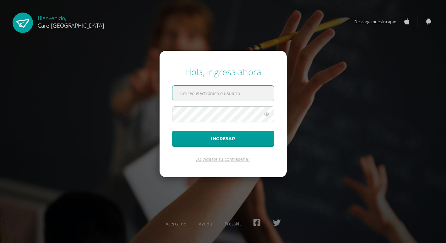
type input "[PERSON_NAME][EMAIL_ADDRESS][PERSON_NAME][DOMAIN_NAME]"
click at [223, 139] on button "Ingresar" at bounding box center [223, 139] width 102 height 16
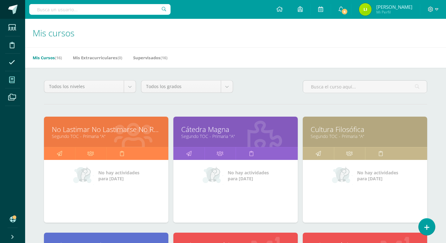
click at [12, 9] on span at bounding box center [12, 9] width 9 height 9
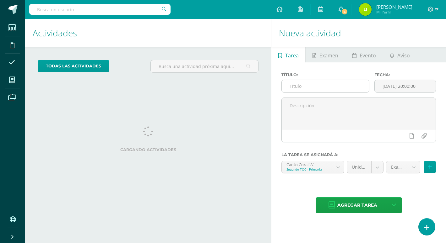
click at [302, 81] on input "text" at bounding box center [324, 86] width 87 height 12
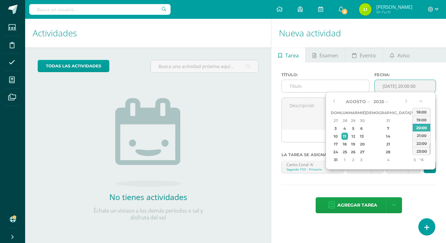
type input "2025-08-11 20:00"
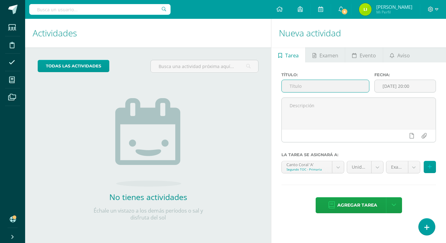
click at [295, 84] on input "text" at bounding box center [324, 86] width 87 height 12
type input "U3Q1S1"
click at [407, 88] on input "2025-08-11 20:00" at bounding box center [404, 86] width 61 height 12
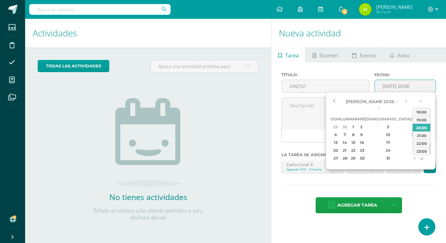
click at [335, 100] on button "button" at bounding box center [333, 101] width 6 height 9
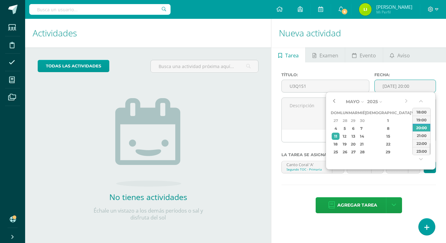
click at [335, 100] on button "button" at bounding box center [333, 101] width 6 height 9
click at [384, 151] on div "29" at bounding box center [387, 151] width 37 height 7
type input "2025-05-29 20:00"
click at [405, 176] on div "Examenes (20.0%) Examenes (20.0%) Tareas (80.0%)" at bounding box center [410, 170] width 52 height 18
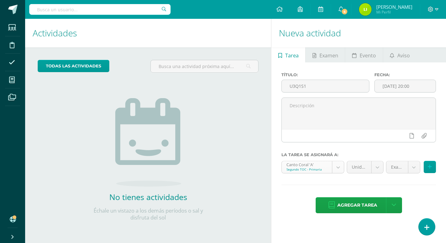
click at [338, 167] on body "Estudiantes Disciplina Asistencia Mis cursos Archivos Soporte Ayuda Reportar un…" at bounding box center [223, 121] width 446 height 243
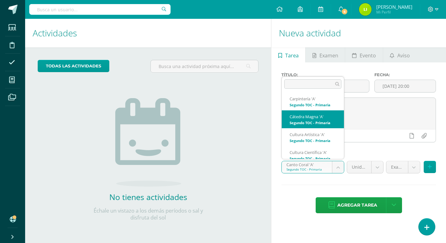
scroll to position [22, 0]
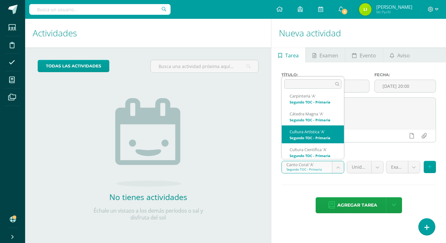
select select "130072"
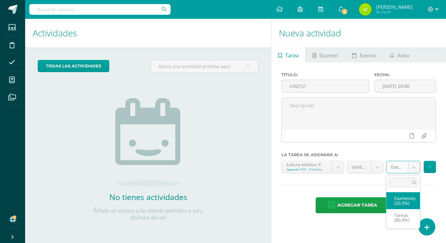
click at [412, 167] on body "Estudiantes Disciplina Asistencia Mis cursos Archivos Soporte Ayuda Reportar un…" at bounding box center [223, 121] width 446 height 243
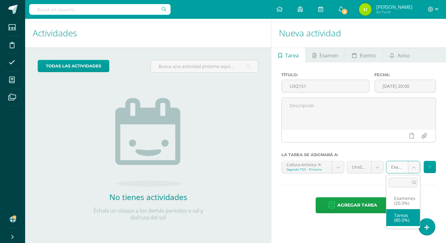
select select "130081"
click at [431, 169] on button at bounding box center [429, 167] width 12 height 12
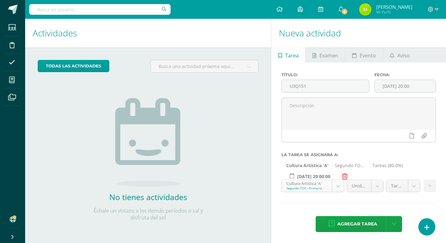
click at [337, 185] on body "Estudiantes Disciplina Asistencia Mis cursos Archivos Soporte Ayuda Reportar un…" at bounding box center [223, 121] width 446 height 243
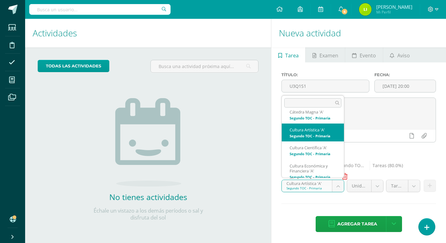
scroll to position [45, 0]
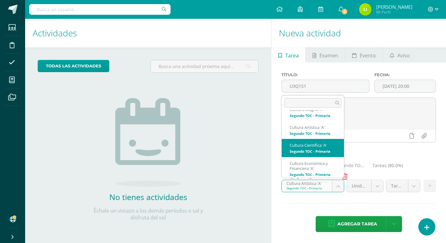
select select "130007"
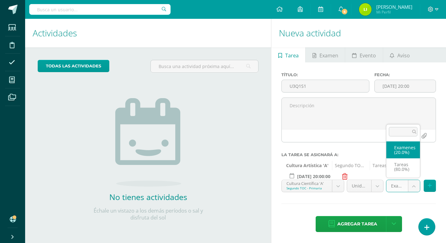
click at [414, 187] on body "Estudiantes Disciplina Asistencia Mis cursos Archivos Soporte Ayuda Reportar un…" at bounding box center [223, 121] width 446 height 243
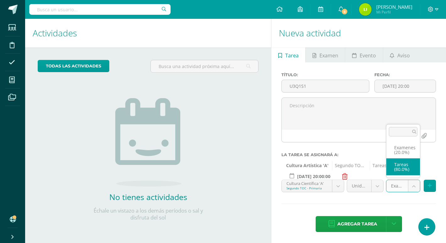
select select "130016"
click at [380, 189] on body "Estudiantes Disciplina Asistencia Mis cursos Archivos Soporte Ayuda Reportar un…" at bounding box center [223, 121] width 446 height 243
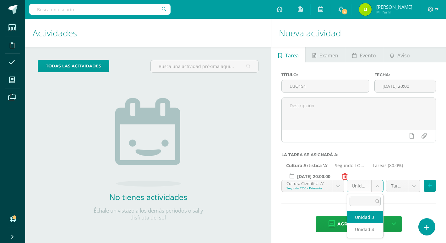
click at [380, 189] on body "Estudiantes Disciplina Asistencia Mis cursos Archivos Soporte Ayuda Reportar un…" at bounding box center [223, 121] width 446 height 243
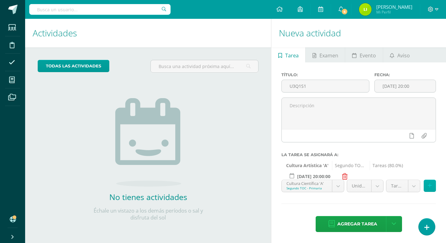
click at [428, 189] on button at bounding box center [429, 186] width 12 height 12
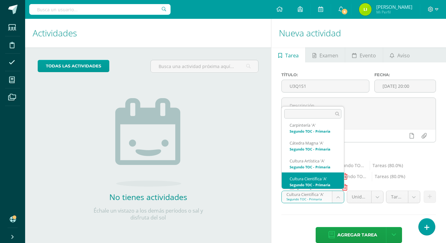
click at [340, 198] on body "Estudiantes Disciplina Asistencia Mis cursos Archivos Soporte Ayuda Reportar un…" at bounding box center [223, 121] width 446 height 243
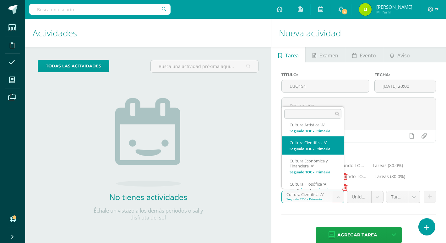
scroll to position [63, 0]
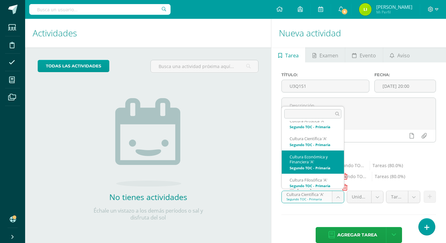
select select "129955"
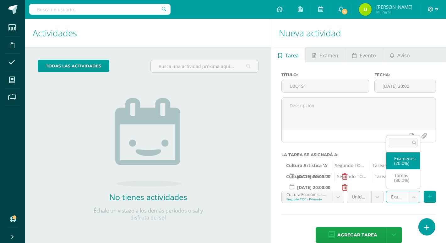
click at [417, 200] on body "Estudiantes Disciplina Asistencia Mis cursos Archivos Soporte Ayuda Reportar un…" at bounding box center [223, 121] width 446 height 243
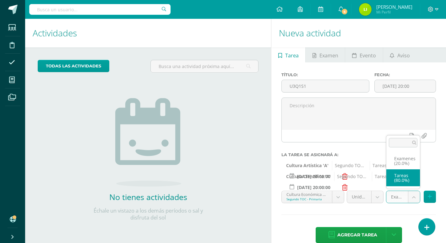
select select "129964"
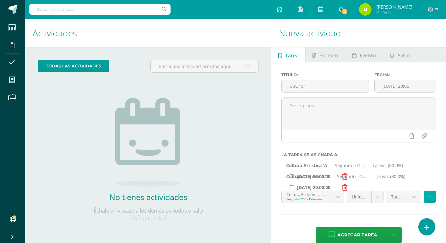
click at [429, 199] on icon at bounding box center [429, 196] width 4 height 5
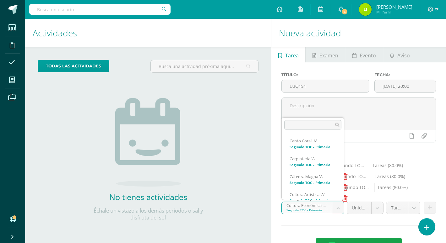
click at [339, 208] on body "Estudiantes Disciplina Asistencia Mis cursos Archivos Soporte Ayuda Reportar un…" at bounding box center [223, 121] width 446 height 243
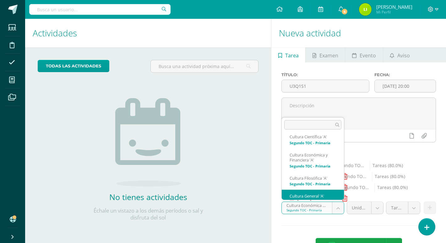
scroll to position [80, 0]
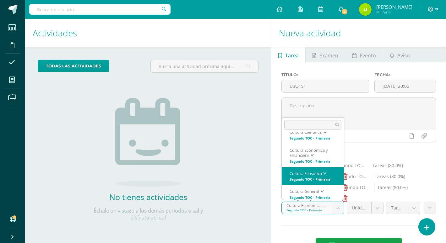
select select "130150"
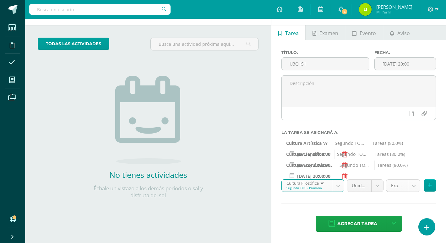
scroll to position [22, 0]
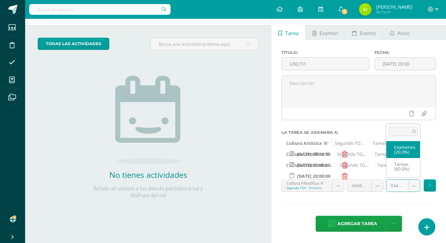
click at [415, 187] on body "Estudiantes Disciplina Asistencia Mis cursos Archivos Soporte Ayuda Reportar un…" at bounding box center [223, 99] width 446 height 243
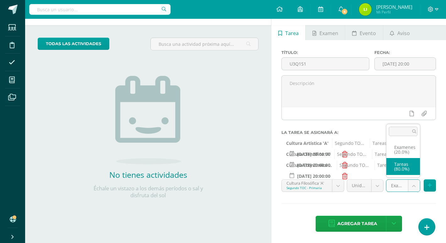
select select "130159"
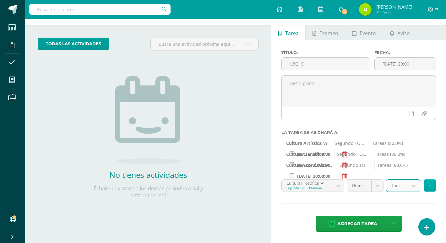
click at [429, 186] on icon at bounding box center [429, 185] width 4 height 5
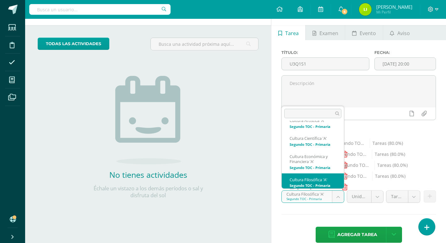
click at [339, 196] on body "Estudiantes Disciplina Asistencia Mis cursos Archivos Soporte Ayuda Reportar un…" at bounding box center [223, 99] width 446 height 243
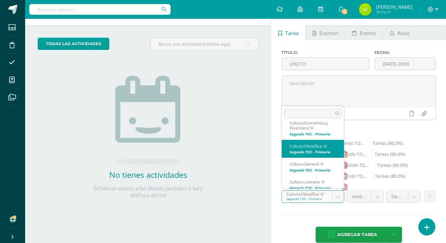
scroll to position [99, 0]
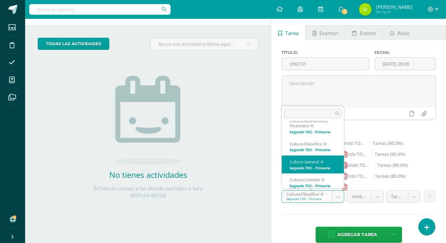
select select "130046"
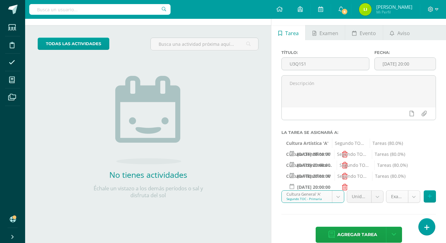
click at [416, 200] on body "Estudiantes Disciplina Asistencia Mis cursos Archivos Soporte Ayuda Reportar un…" at bounding box center [223, 99] width 446 height 243
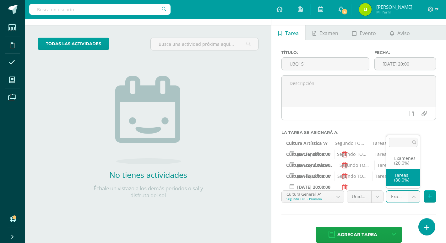
select select "130055"
click at [427, 196] on button at bounding box center [429, 196] width 12 height 12
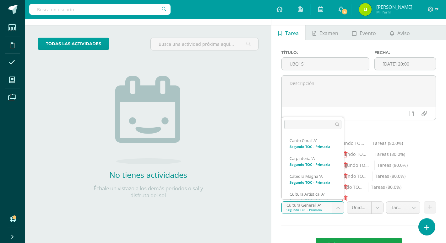
click at [336, 209] on body "Estudiantes Disciplina Asistencia Mis cursos Archivos Soporte Ayuda Reportar un…" at bounding box center [223, 99] width 446 height 243
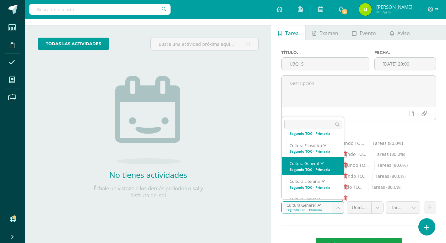
scroll to position [110, 0]
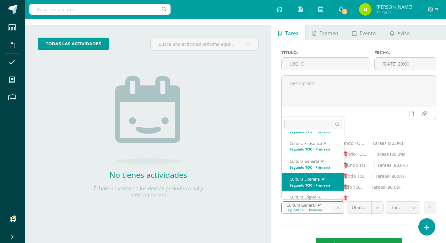
select select "129929"
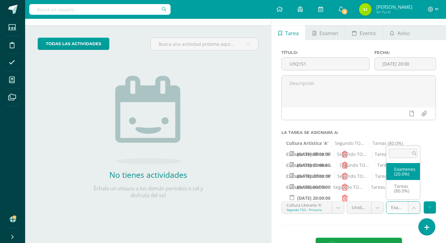
click at [412, 208] on body "Estudiantes Disciplina Asistencia Mis cursos Archivos Soporte Ayuda Reportar un…" at bounding box center [223, 99] width 446 height 243
select select "129938"
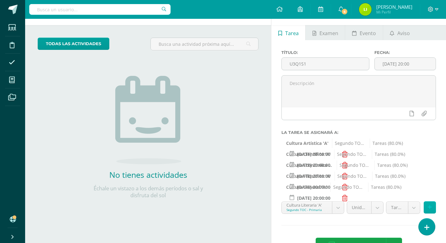
click at [425, 208] on button at bounding box center [429, 207] width 12 height 12
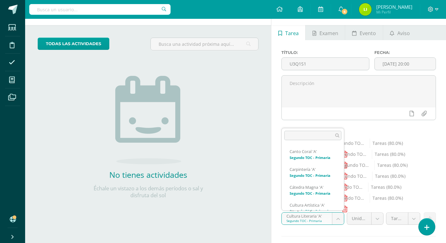
click at [339, 217] on body "Estudiantes Disciplina Asistencia Mis cursos Archivos Soporte Ayuda Reportar un…" at bounding box center [223, 99] width 446 height 243
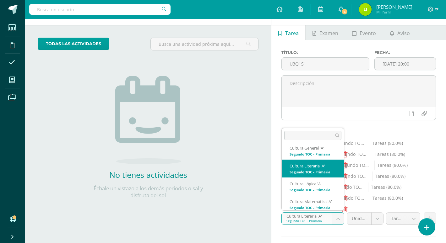
scroll to position [136, 0]
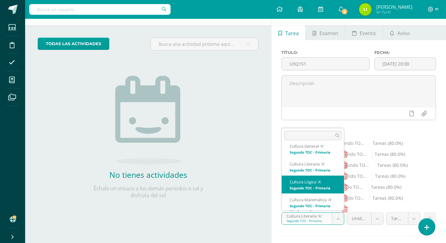
select select "129981"
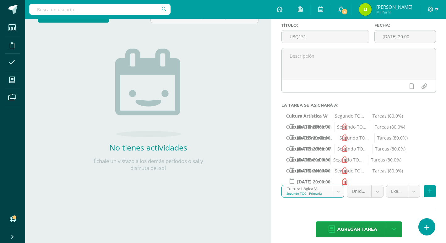
scroll to position [52, 0]
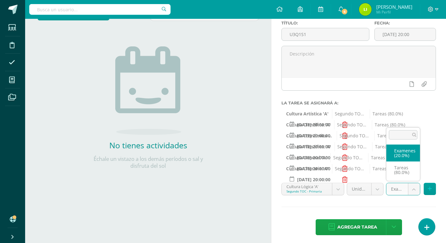
click at [414, 186] on body "Estudiantes Disciplina Asistencia Mis cursos Archivos Soporte Ayuda Reportar un…" at bounding box center [223, 69] width 446 height 243
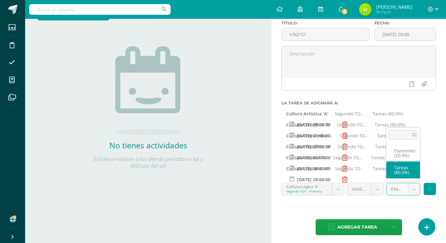
select select "129990"
click at [426, 192] on button at bounding box center [429, 189] width 12 height 12
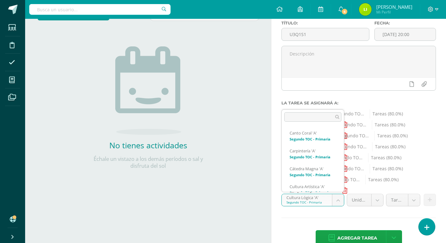
click at [340, 191] on body "Estudiantes Disciplina Asistencia Mis cursos Archivos Soporte Ayuda Reportar un…" at bounding box center [223, 69] width 446 height 243
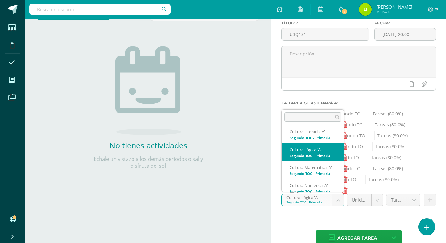
scroll to position [151, 0]
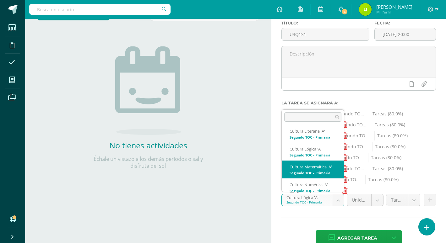
select select "129968"
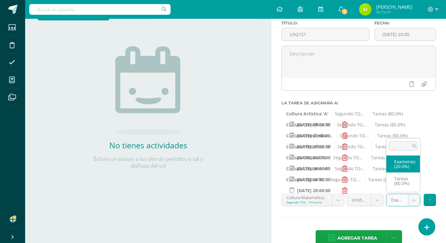
click at [414, 191] on body "Estudiantes Disciplina Asistencia Mis cursos Archivos Soporte Ayuda Reportar un…" at bounding box center [223, 69] width 446 height 243
select select "129977"
click at [427, 200] on button at bounding box center [429, 200] width 12 height 12
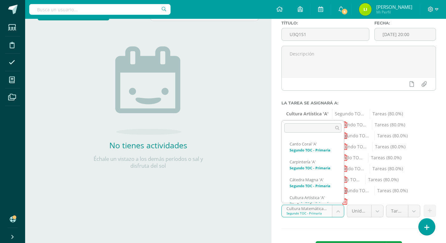
click at [341, 191] on body "Estudiantes Disciplina Asistencia Mis cursos Archivos Soporte Ayuda Reportar un…" at bounding box center [223, 69] width 446 height 243
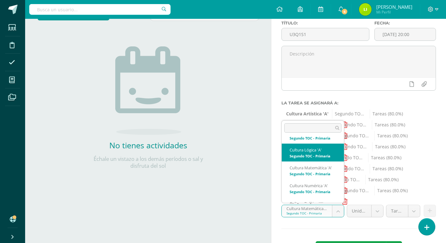
scroll to position [162, 0]
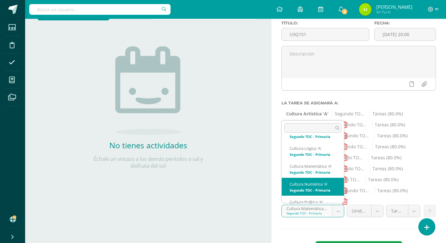
select select "129994"
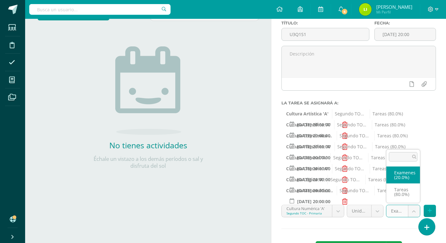
click at [415, 191] on body "Estudiantes Disciplina Asistencia Mis cursos Archivos Soporte Ayuda Reportar un…" at bounding box center [223, 69] width 446 height 243
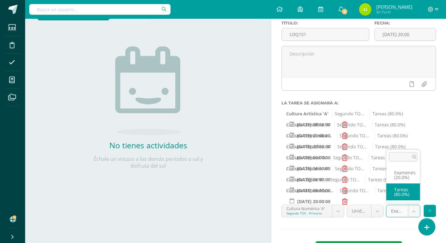
select select "130003"
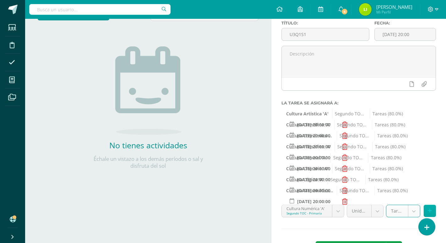
click at [429, 210] on icon at bounding box center [429, 210] width 4 height 5
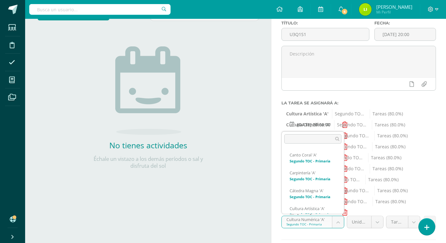
click at [340, 191] on body "Estudiantes Disciplina Asistencia Mis cursos Archivos Soporte Ayuda Reportar un…" at bounding box center [223, 69] width 446 height 243
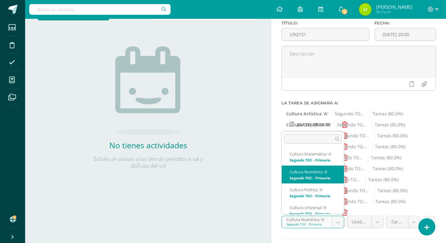
scroll to position [189, 0]
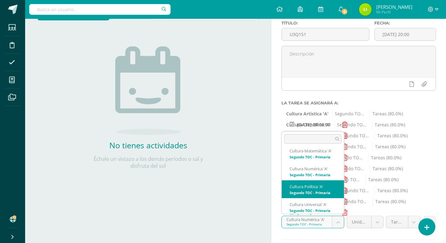
select select "130033"
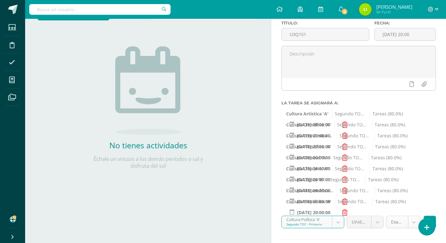
click at [412, 191] on body "Estudiantes Disciplina Asistencia Mis cursos Archivos Soporte Ayuda Reportar un…" at bounding box center [223, 69] width 446 height 243
select select "130042"
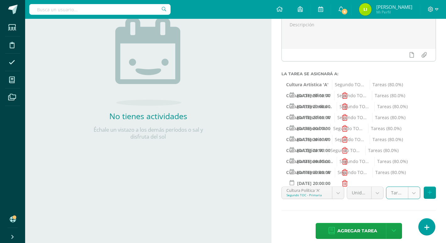
scroll to position [82, 0]
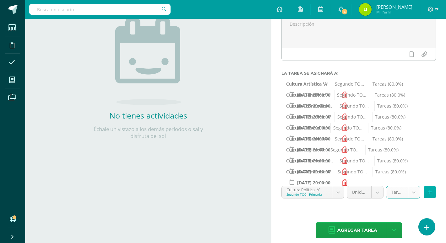
click at [426, 193] on button at bounding box center [429, 192] width 12 height 12
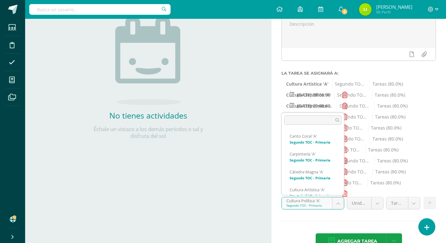
click at [340, 162] on body "Estudiantes Disciplina Asistencia Mis cursos Archivos Soporte Ayuda Reportar un…" at bounding box center [223, 39] width 446 height 243
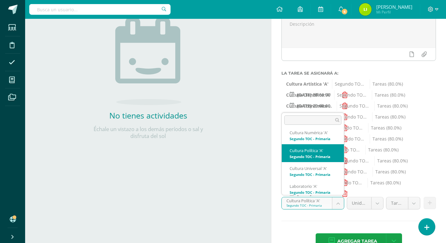
scroll to position [212, 0]
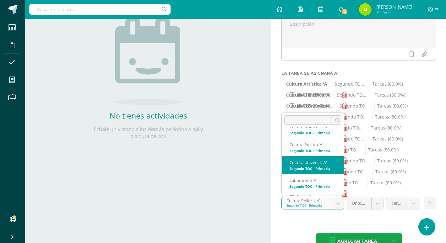
select select "129942"
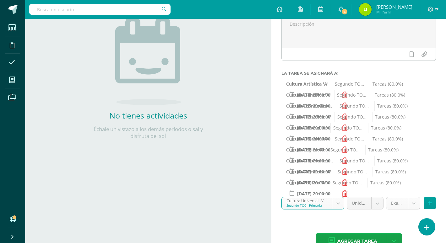
click at [414, 162] on body "Estudiantes Disciplina Asistencia Mis cursos Archivos Soporte Ayuda Reportar un…" at bounding box center [223, 39] width 446 height 243
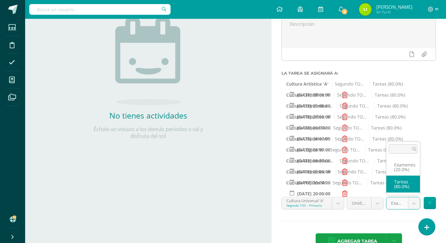
select select "129951"
click at [430, 204] on icon at bounding box center [429, 203] width 4 height 5
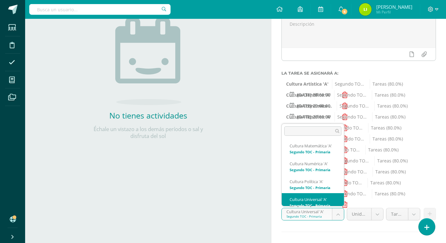
click at [335, 162] on body "Estudiantes Disciplina Asistencia Mis cursos Archivos Soporte Ayuda Reportar un…" at bounding box center [223, 39] width 446 height 243
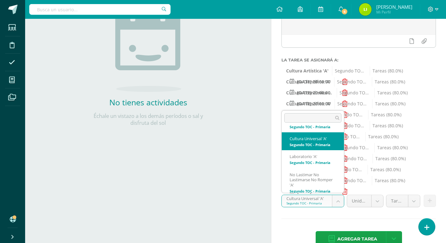
scroll to position [96, 0]
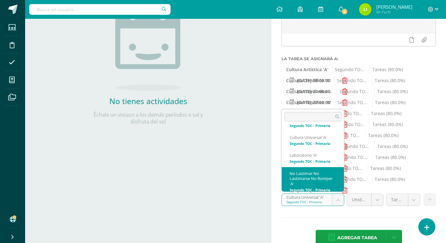
select select "130137"
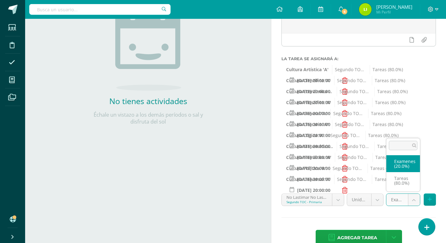
click at [412, 147] on body "Estudiantes Disciplina Asistencia Mis cursos Archivos Soporte Ayuda Reportar un…" at bounding box center [223, 25] width 446 height 243
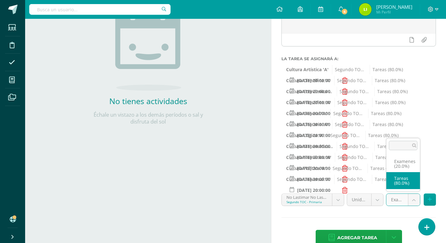
select select "130146"
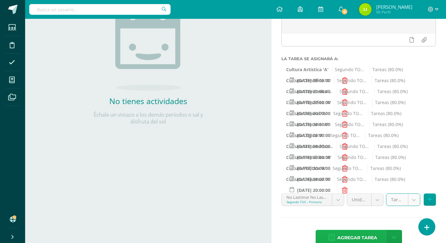
click at [365, 235] on span "Agregar tarea" at bounding box center [357, 237] width 40 height 15
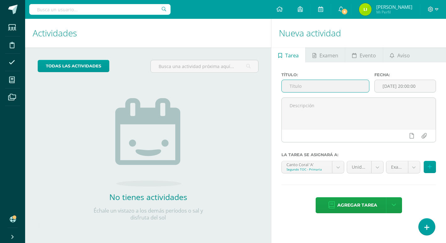
click at [301, 89] on input "text" at bounding box center [324, 86] width 87 height 12
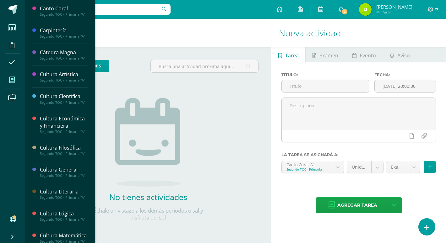
click at [13, 79] on icon at bounding box center [12, 80] width 6 height 6
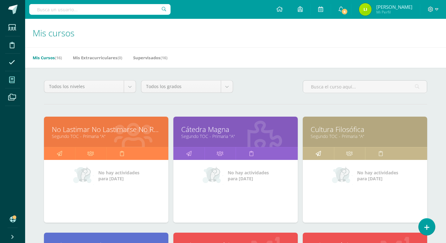
click at [319, 155] on icon at bounding box center [317, 153] width 5 height 12
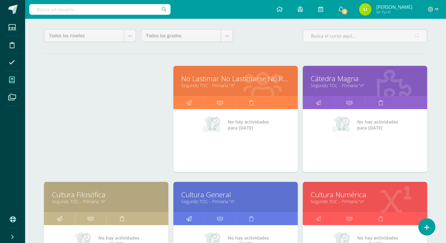
scroll to position [120, 0]
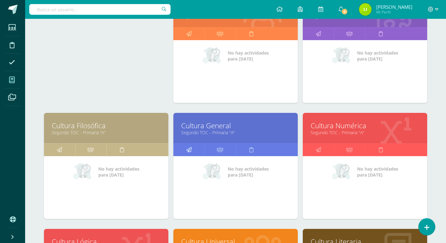
click at [189, 149] on icon at bounding box center [188, 150] width 5 height 12
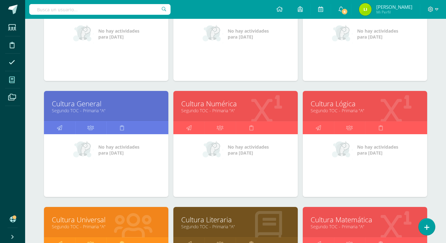
scroll to position [153, 0]
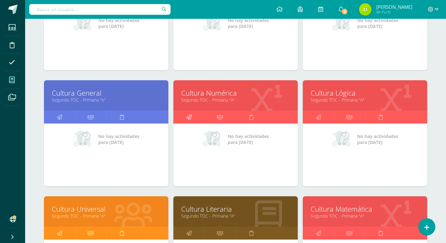
click at [188, 118] on icon at bounding box center [188, 117] width 5 height 12
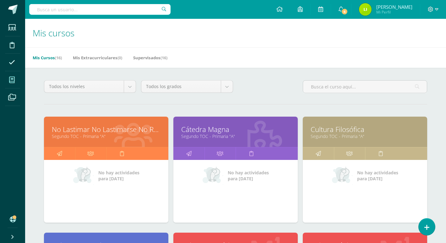
scroll to position [98, 0]
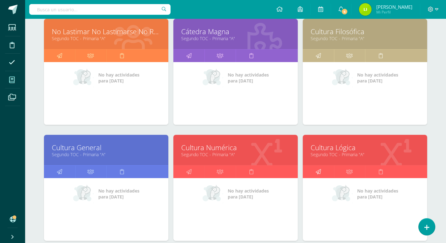
click at [316, 172] on icon at bounding box center [317, 172] width 5 height 12
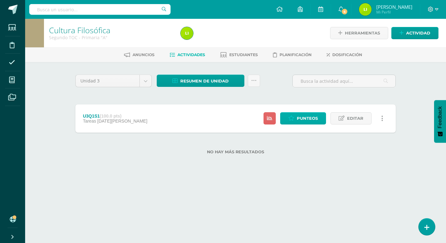
click at [304, 116] on span "Punteos" at bounding box center [307, 119] width 21 height 12
click at [313, 120] on span "Punteos" at bounding box center [307, 119] width 21 height 12
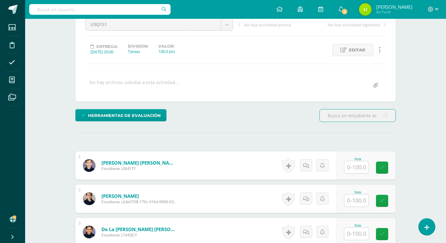
click at [354, 167] on input "text" at bounding box center [356, 167] width 24 height 12
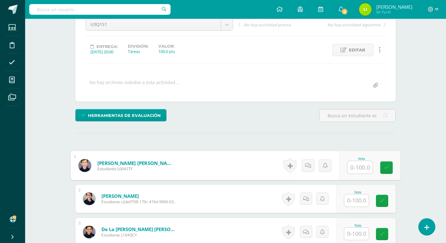
click at [361, 168] on input "text" at bounding box center [359, 167] width 25 height 13
type input "95"
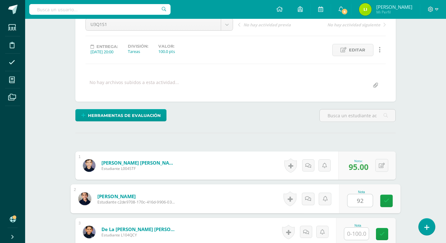
type input "92"
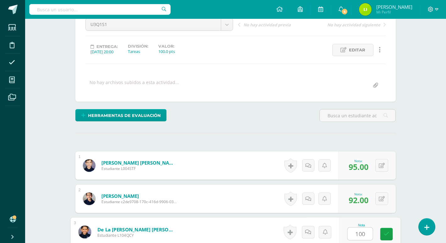
type input "100"
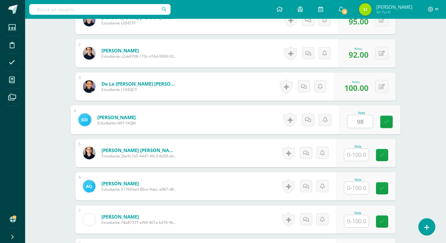
type input "98"
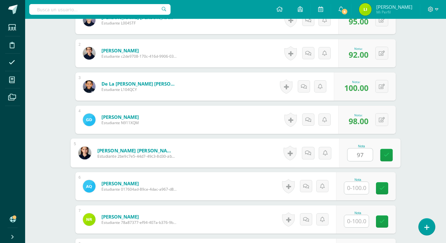
type input "97"
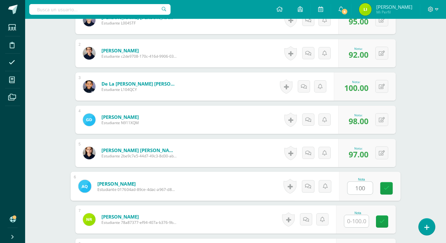
type input "100"
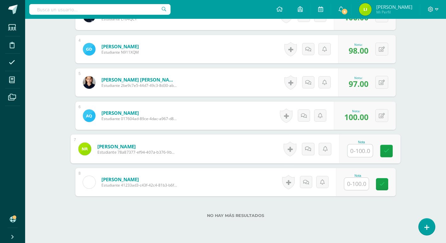
scroll to position [284, 0]
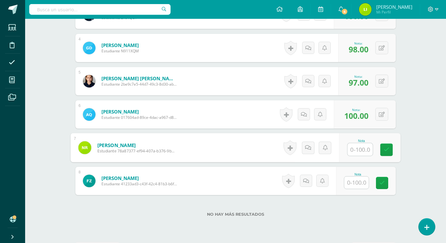
click at [360, 185] on input "text" at bounding box center [356, 183] width 24 height 12
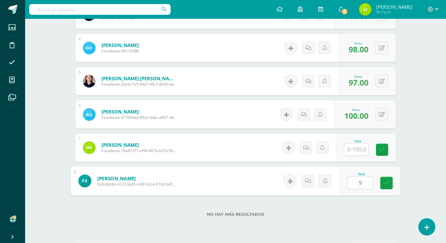
type input "96"
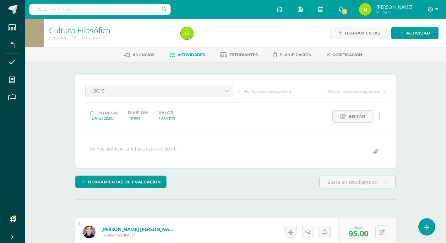
scroll to position [0, 0]
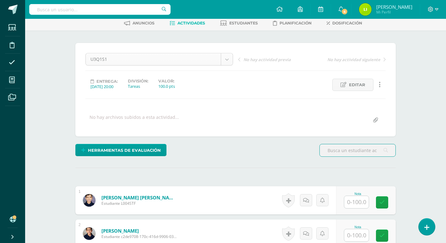
scroll to position [95, 0]
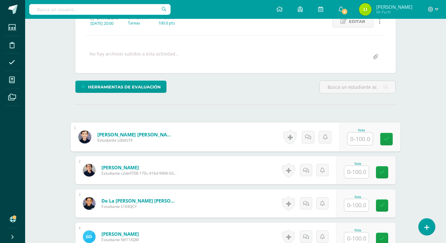
click at [352, 139] on input "text" at bounding box center [359, 139] width 25 height 13
type input "85"
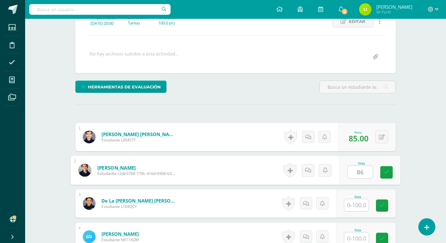
type input "86"
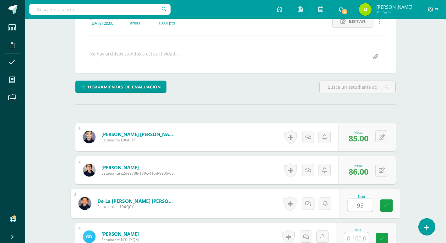
type input "95"
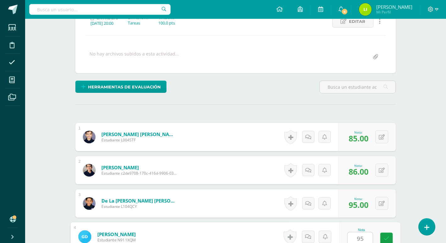
type input "95"
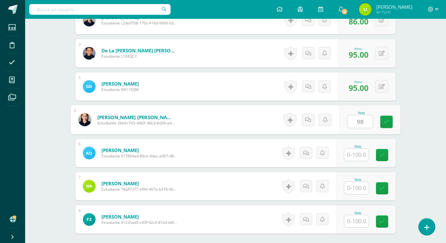
type input "98"
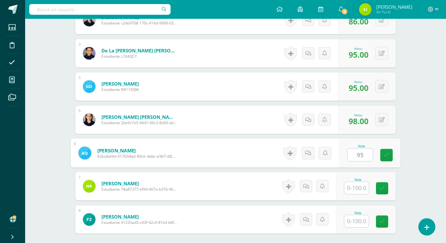
type input "95"
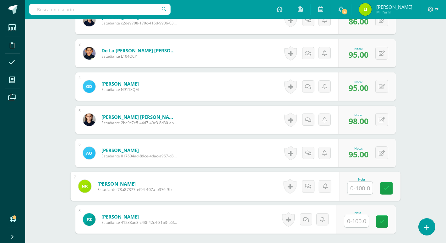
scroll to position [269, 0]
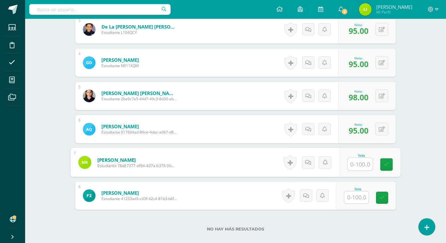
click at [358, 199] on input "text" at bounding box center [356, 197] width 24 height 12
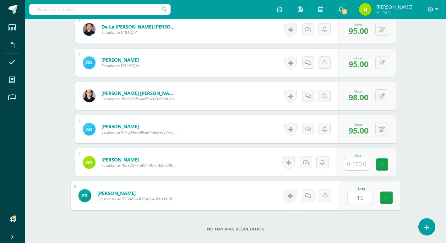
type input "100"
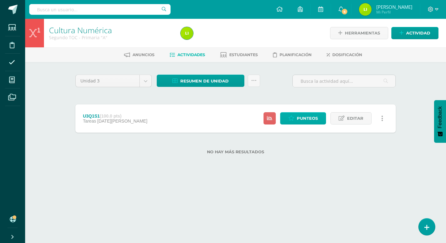
click at [305, 122] on span "Punteos" at bounding box center [307, 119] width 21 height 12
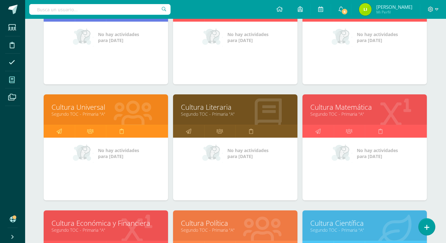
scroll to position [254, 0]
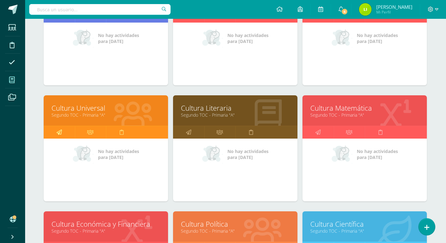
click at [58, 132] on icon at bounding box center [58, 132] width 5 height 12
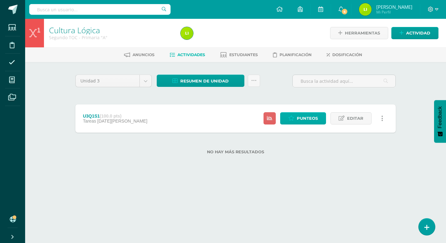
click at [311, 119] on span "Punteos" at bounding box center [307, 119] width 21 height 12
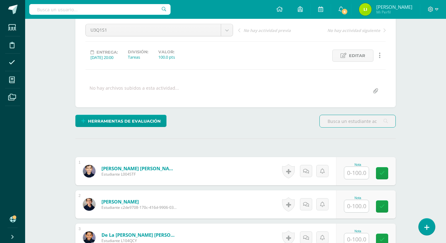
scroll to position [75, 0]
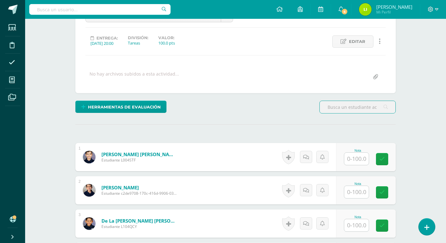
click at [351, 160] on input "text" at bounding box center [356, 159] width 24 height 12
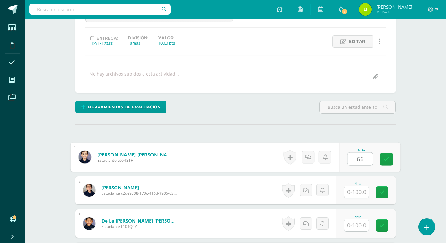
type input "66"
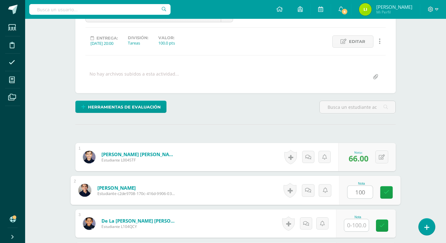
type input "100"
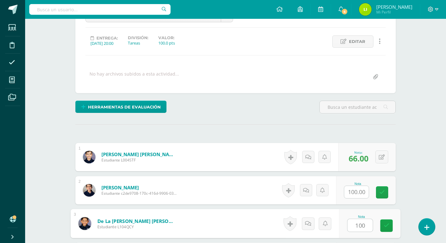
type input "100"
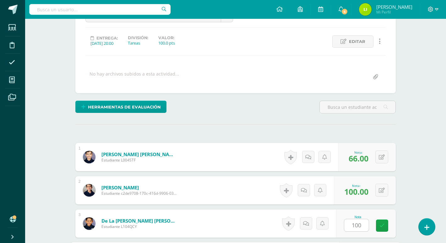
scroll to position [212, 0]
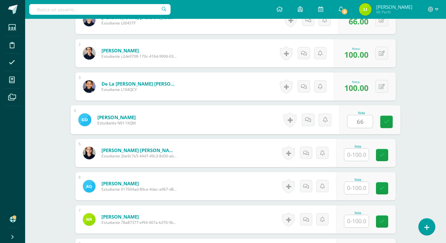
type input "66"
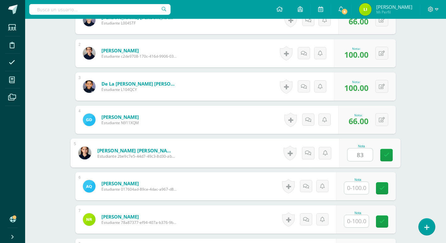
type input "83"
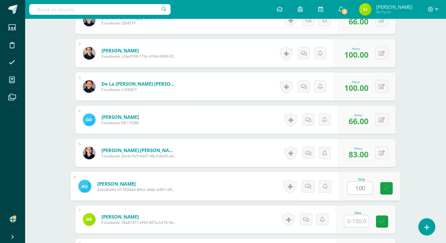
type input "100"
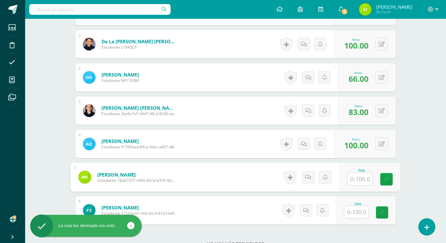
scroll to position [265, 0]
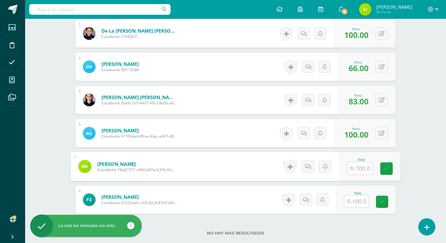
click at [358, 203] on input "text" at bounding box center [356, 201] width 24 height 12
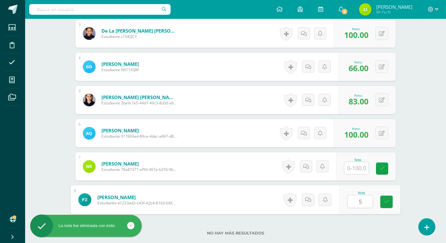
type input "56"
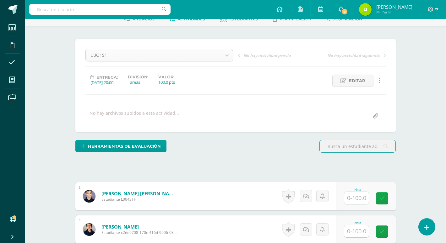
scroll to position [56, 0]
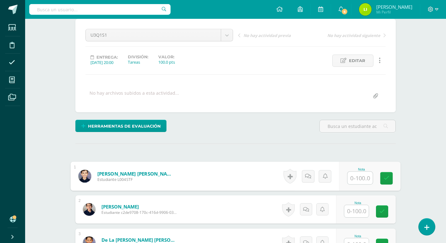
click at [358, 176] on input "text" at bounding box center [359, 178] width 25 height 13
type input "92"
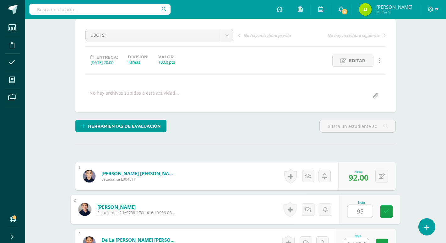
type input "95"
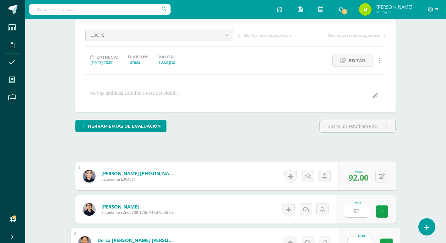
scroll to position [61, 0]
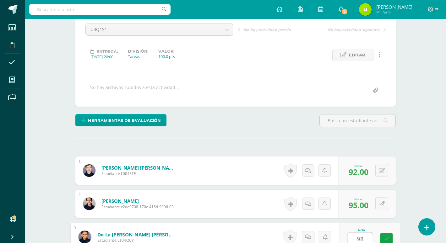
type input "98"
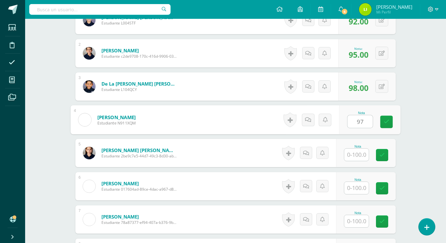
type input "97"
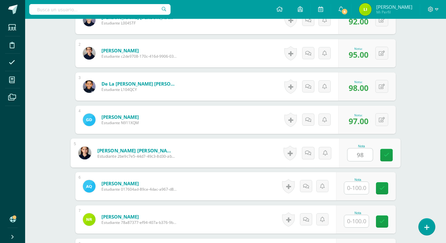
type input "98"
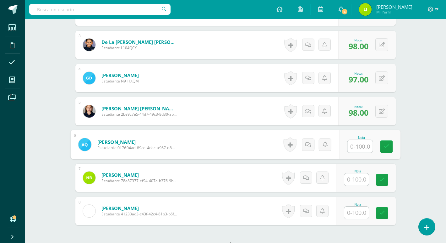
scroll to position [256, 0]
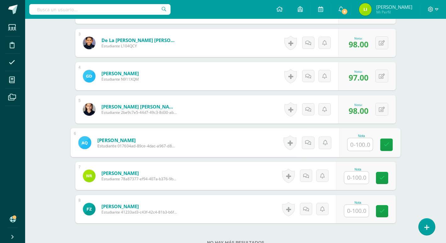
click at [356, 182] on input "text" at bounding box center [356, 178] width 24 height 12
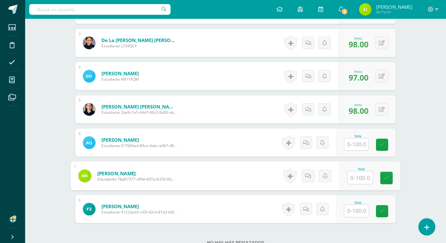
click at [359, 146] on input "text" at bounding box center [356, 144] width 24 height 12
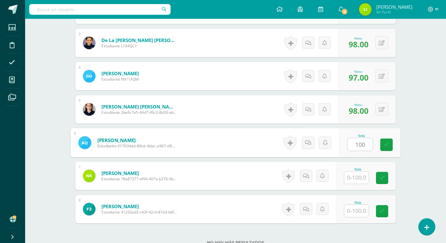
type input "100"
click at [357, 211] on input "text" at bounding box center [356, 211] width 24 height 12
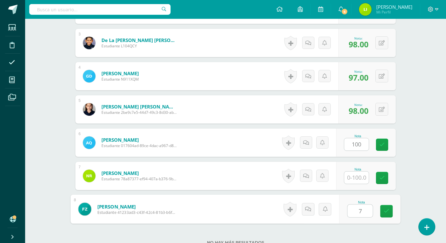
type input "70"
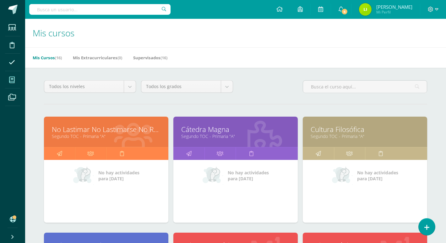
scroll to position [252, 1]
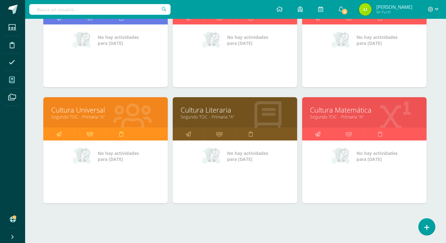
click at [318, 136] on icon at bounding box center [317, 134] width 5 height 12
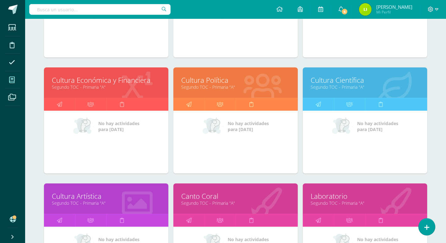
scroll to position [399, 0]
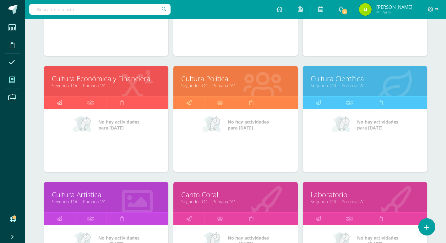
click at [61, 104] on icon at bounding box center [59, 103] width 5 height 12
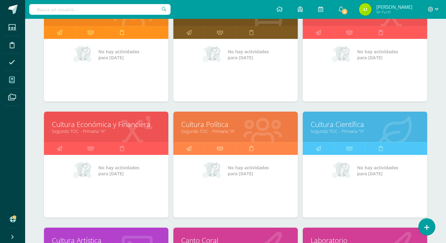
scroll to position [394, 0]
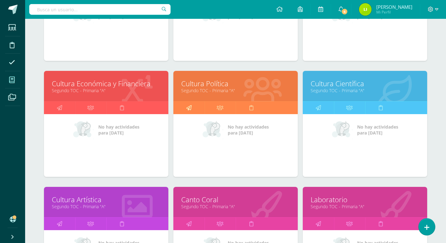
click at [190, 108] on icon at bounding box center [188, 108] width 5 height 12
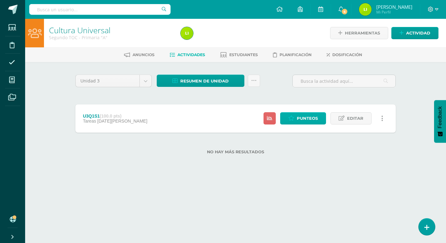
click at [303, 120] on span "Punteos" at bounding box center [307, 119] width 21 height 12
click at [304, 119] on span "Punteos" at bounding box center [307, 119] width 21 height 12
click at [314, 120] on span "Punteos" at bounding box center [307, 119] width 21 height 12
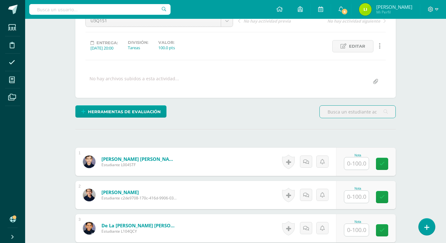
scroll to position [84, 0]
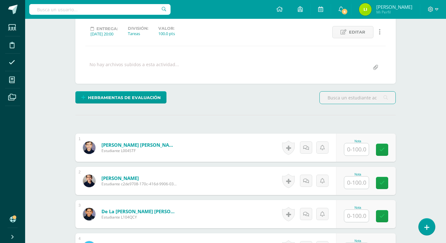
click at [346, 152] on input "text" at bounding box center [356, 149] width 24 height 12
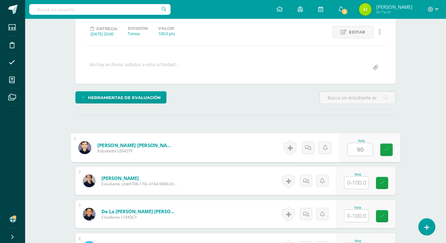
type input "90"
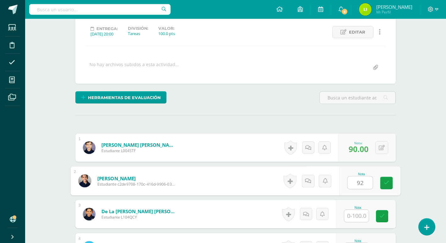
type input "92"
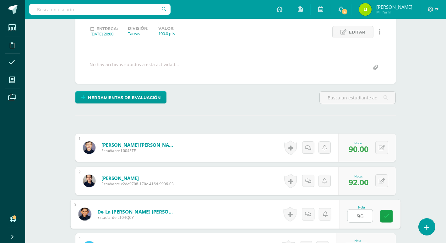
type input "96"
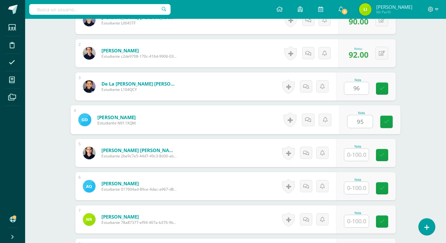
type input "95"
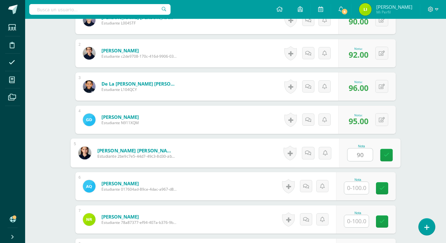
type input "90"
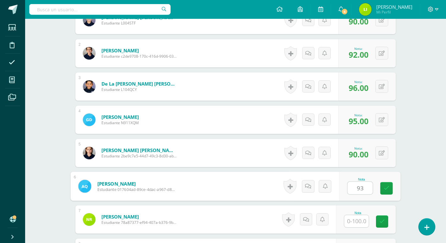
type input "93"
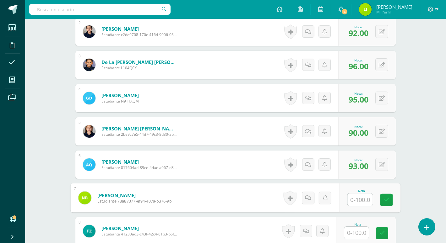
scroll to position [235, 0]
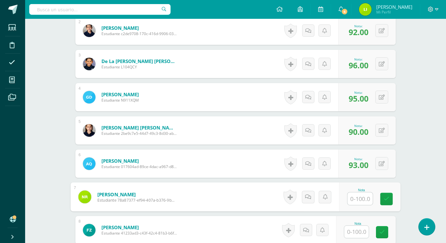
click at [360, 230] on input "text" at bounding box center [356, 232] width 24 height 12
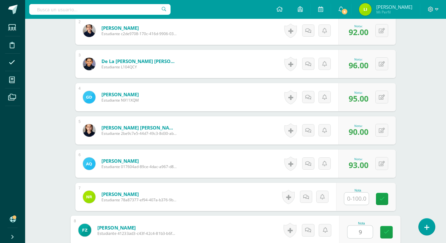
type input "96"
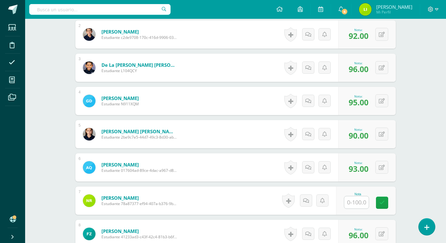
scroll to position [217, 0]
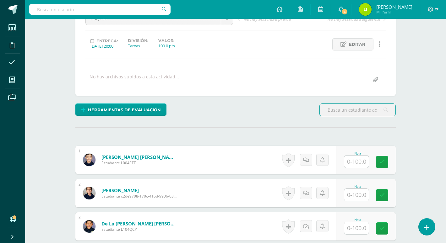
scroll to position [75, 0]
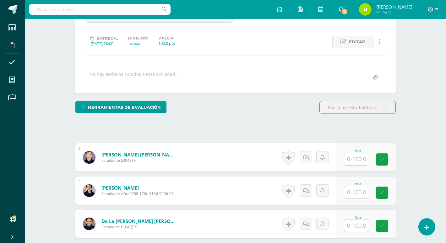
click at [358, 163] on input "text" at bounding box center [356, 159] width 24 height 12
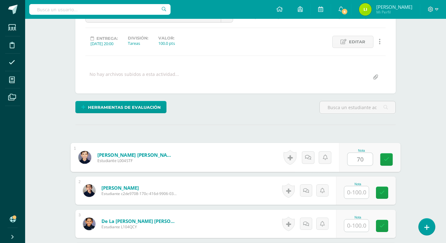
type input "70"
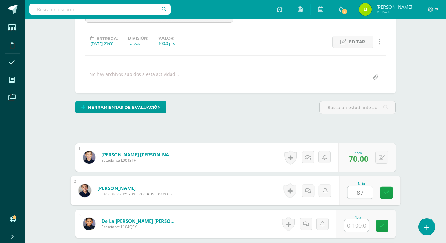
type input "87"
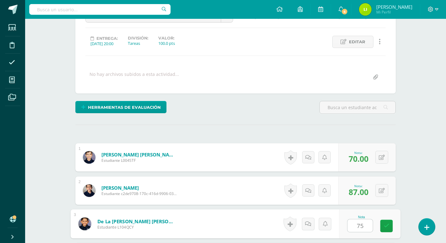
type input "75"
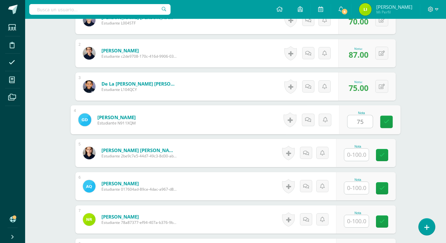
type input "75"
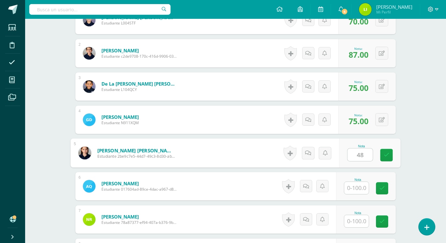
type input "4"
type input "84"
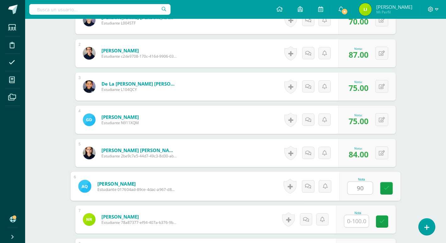
type input "90"
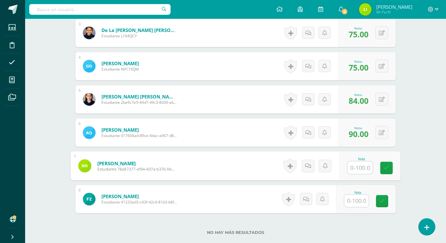
scroll to position [275, 0]
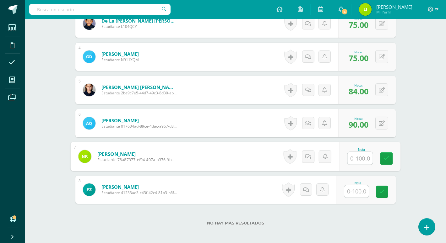
click at [355, 197] on input "text" at bounding box center [356, 191] width 24 height 12
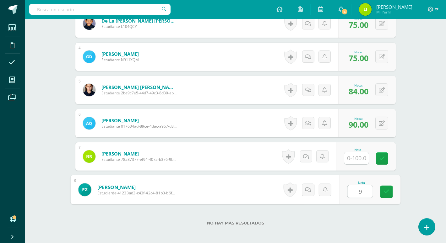
type input "90"
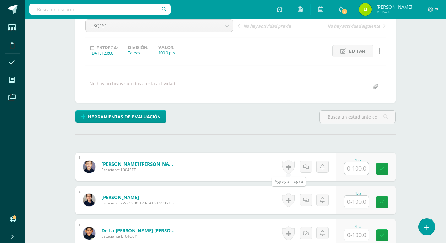
scroll to position [66, 0]
click at [356, 169] on input "text" at bounding box center [356, 168] width 24 height 12
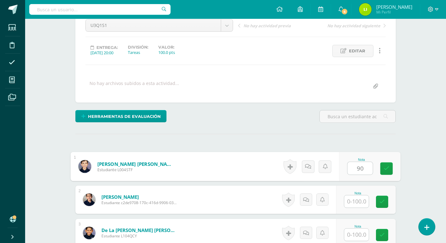
type input "90"
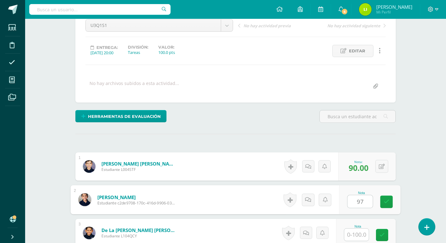
type input "97"
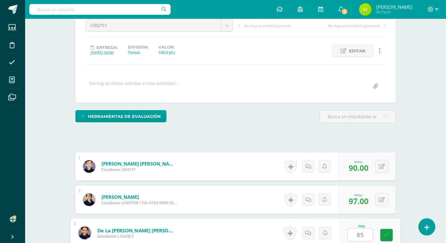
type input "85"
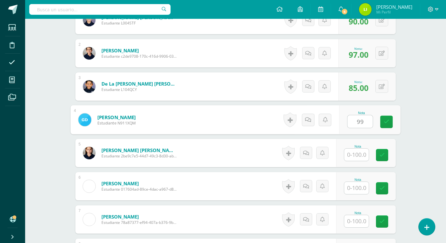
type input "99"
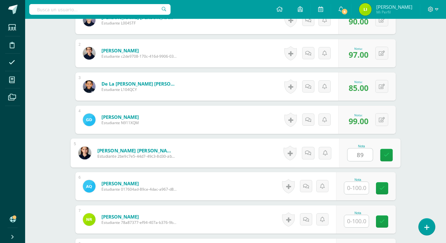
type input "89"
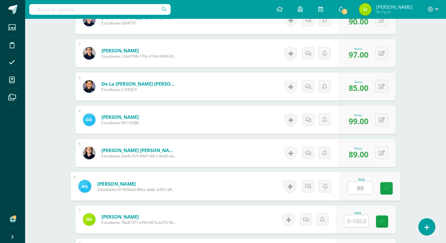
type input "90"
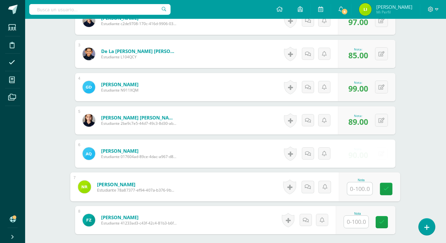
scroll to position [284, 0]
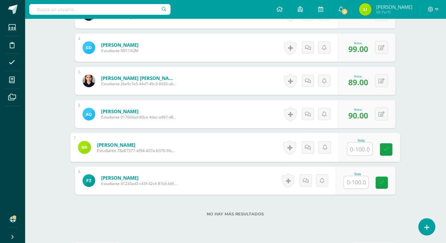
click at [355, 185] on input "text" at bounding box center [356, 182] width 24 height 12
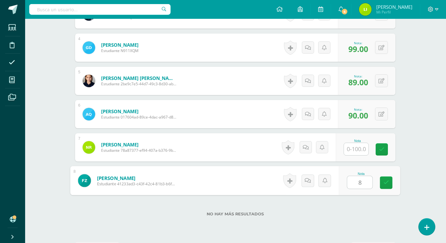
type input "83"
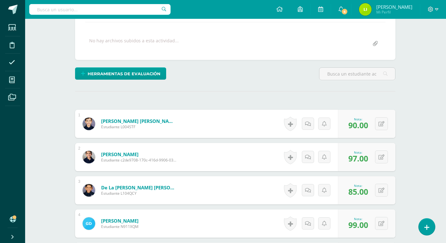
scroll to position [103, 0]
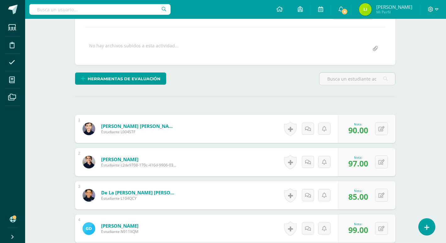
click at [51, 73] on div "Cultura Matemática Segundo TOC - Primaria "A" Herramientas Detalle de asistenci…" at bounding box center [235, 182] width 420 height 532
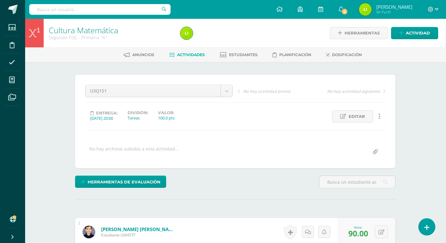
scroll to position [0, 0]
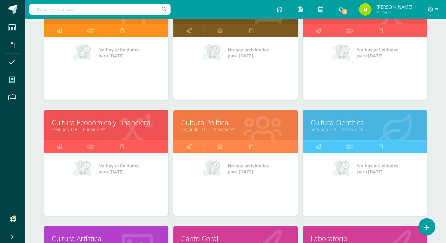
scroll to position [372, 0]
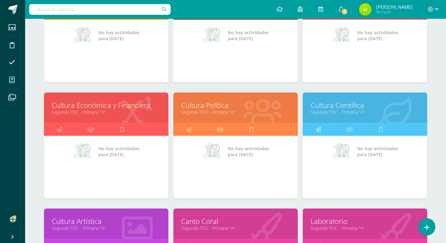
click at [319, 130] on icon at bounding box center [317, 129] width 5 height 12
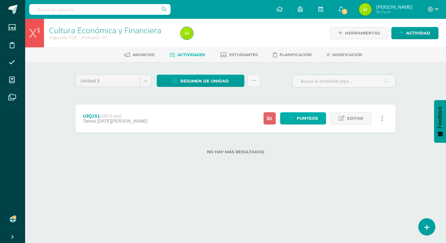
click at [307, 119] on span "Punteos" at bounding box center [307, 119] width 21 height 12
click at [302, 121] on span "Punteos" at bounding box center [307, 119] width 21 height 12
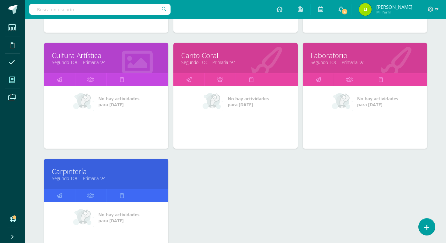
scroll to position [538, 0]
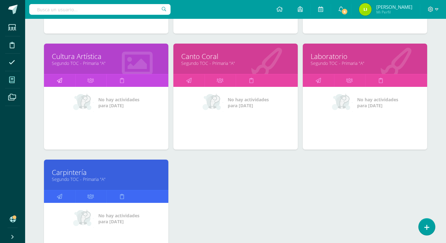
click at [57, 80] on icon at bounding box center [59, 80] width 5 height 12
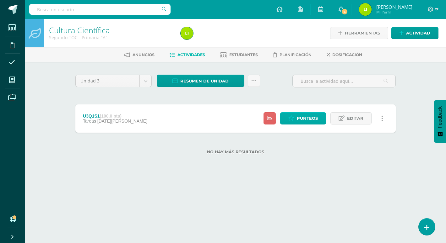
click at [304, 117] on span "Punteos" at bounding box center [307, 119] width 21 height 12
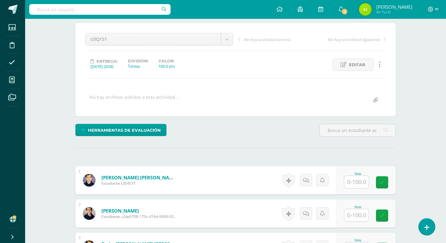
scroll to position [52, 0]
click at [359, 187] on input "text" at bounding box center [356, 182] width 24 height 12
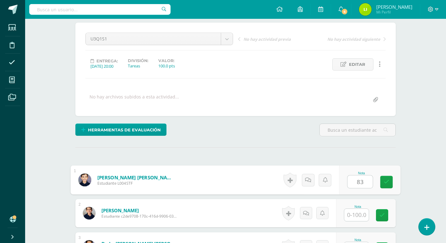
type input "83"
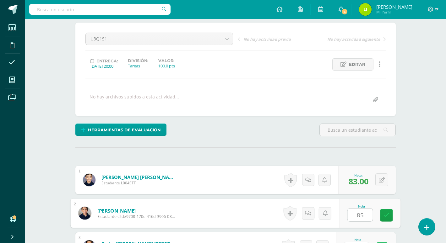
type input "85"
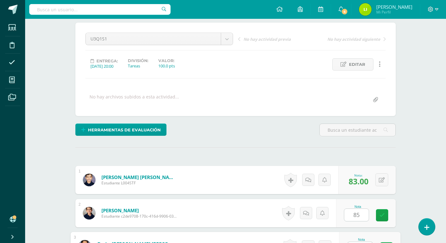
scroll to position [179, 0]
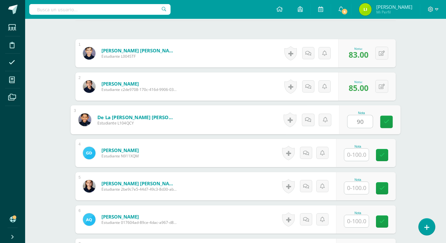
type input "90"
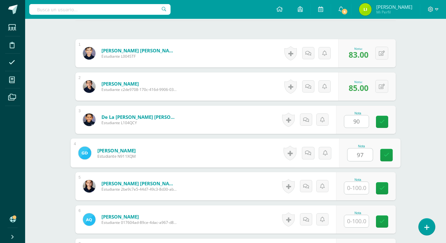
type input "97"
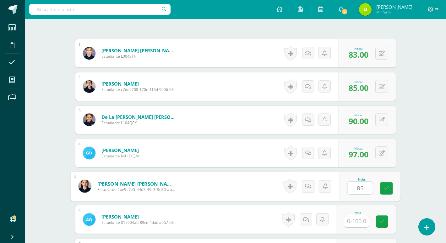
type input "85"
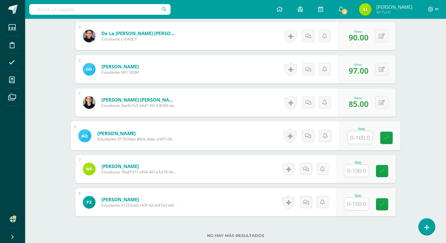
scroll to position [263, 0]
type input "97"
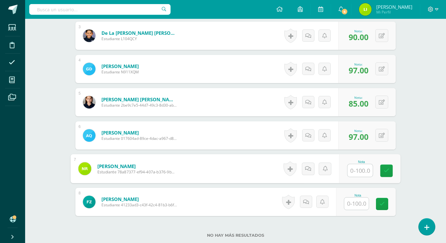
click at [356, 206] on input "text" at bounding box center [356, 204] width 24 height 12
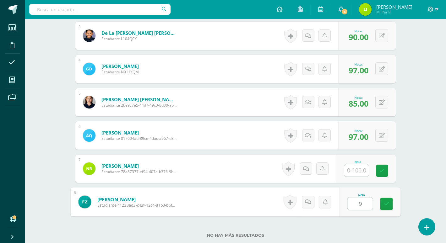
type input "98"
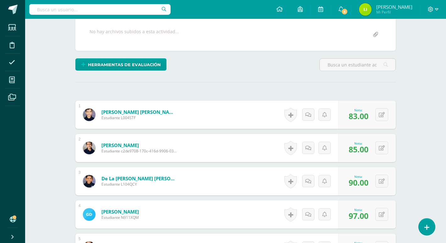
scroll to position [99, 0]
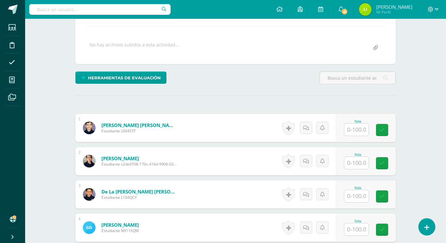
click at [359, 131] on input "text" at bounding box center [356, 130] width 24 height 12
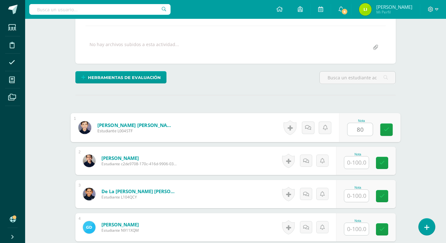
type input "80"
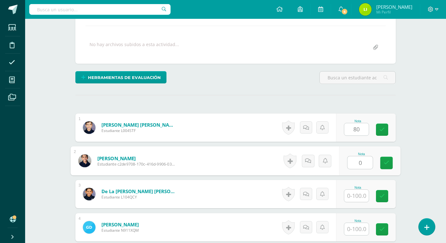
type input "0"
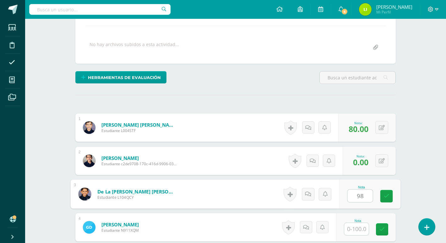
type input "98"
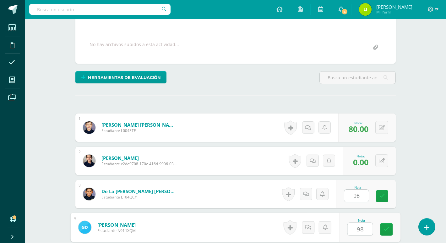
type input "98"
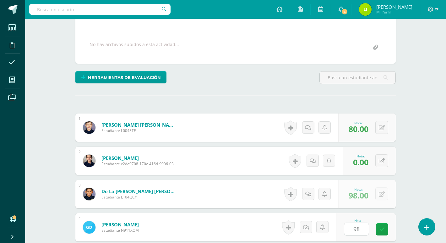
scroll to position [245, 0]
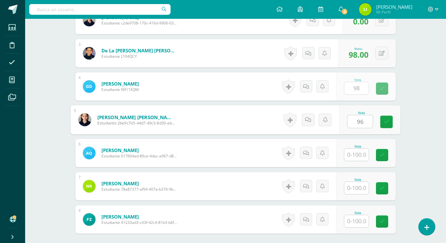
type input "96"
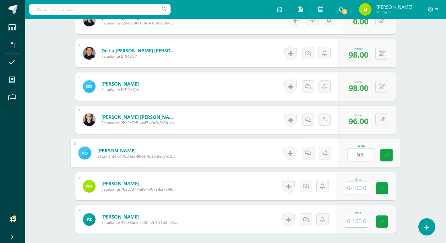
type input "98"
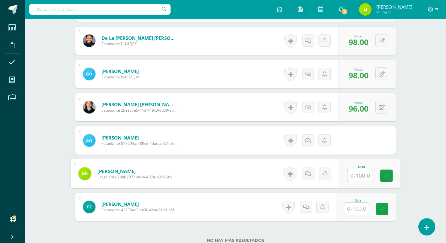
scroll to position [259, 0]
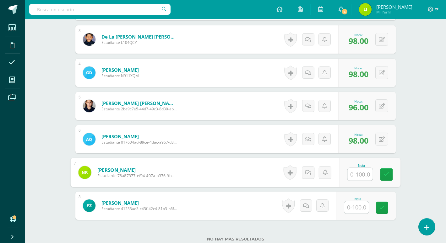
click at [351, 215] on div "Nota" at bounding box center [366, 206] width 60 height 28
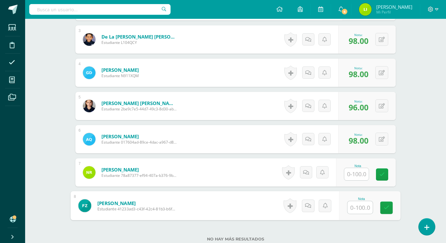
click at [355, 207] on input "text" at bounding box center [359, 207] width 25 height 13
type input "95"
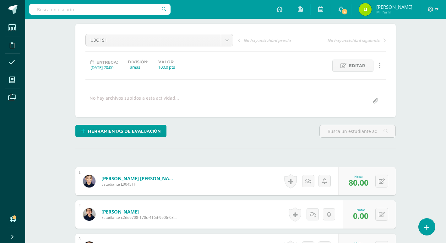
scroll to position [17, 0]
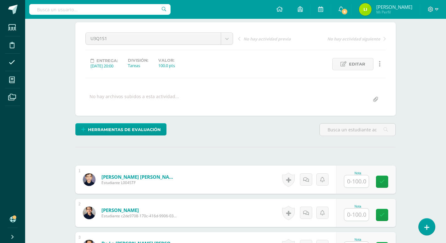
scroll to position [56, 0]
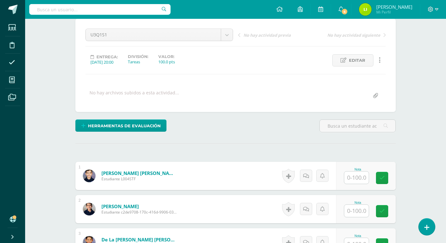
click at [362, 181] on input "text" at bounding box center [356, 178] width 24 height 12
type input "80"
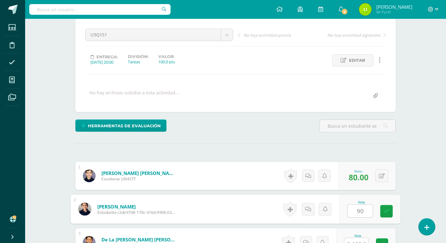
type input "90"
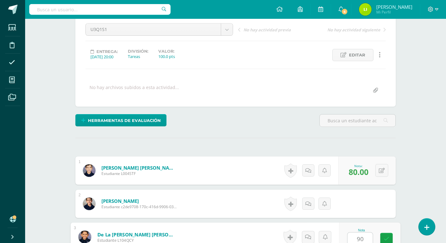
type input "90"
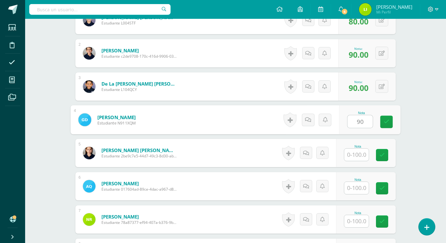
type input "90"
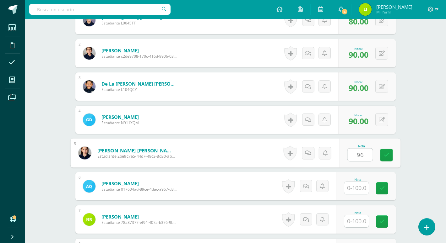
type input "96"
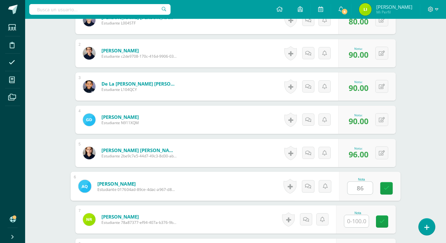
type input "86"
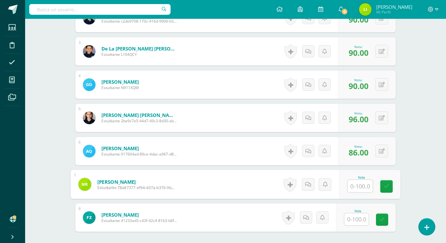
scroll to position [255, 0]
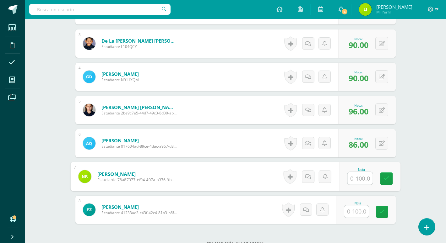
click at [358, 212] on input "text" at bounding box center [356, 212] width 24 height 12
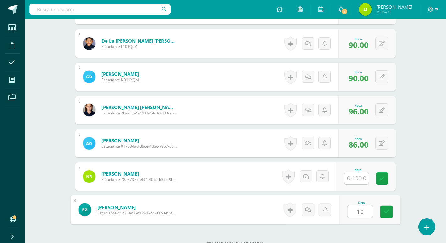
type input "100"
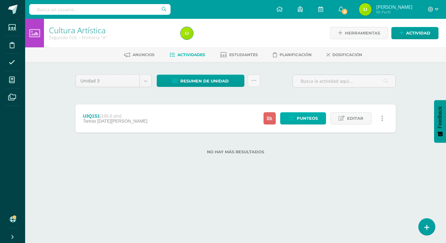
click at [307, 124] on span "Punteos" at bounding box center [307, 119] width 21 height 12
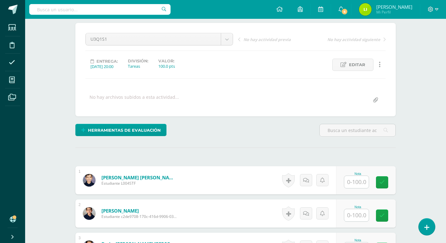
scroll to position [52, 0]
click at [354, 183] on input "text" at bounding box center [356, 182] width 24 height 12
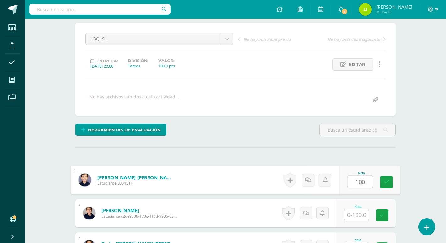
type input "100"
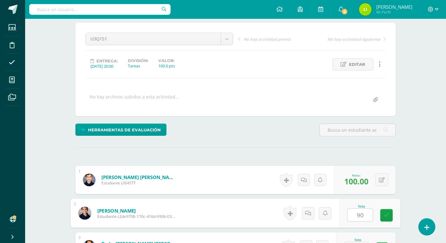
type input "90"
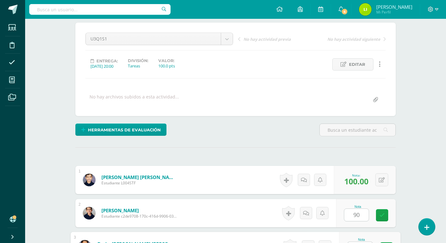
scroll to position [179, 0]
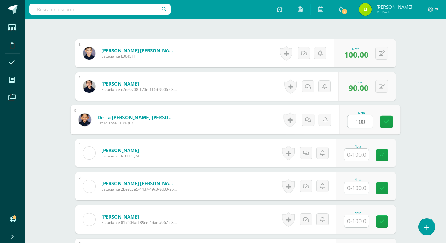
type input "100"
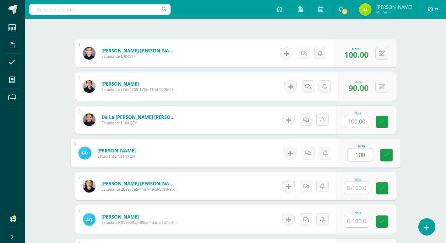
type input "100"
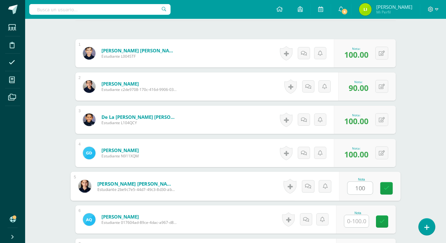
type input "100"
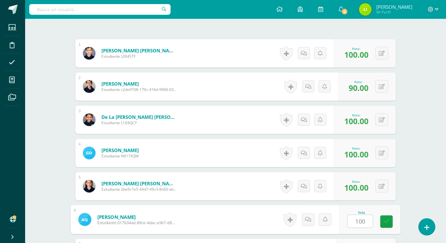
type input "100"
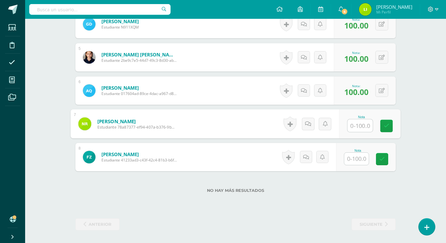
scroll to position [308, 0]
click at [359, 159] on input "text" at bounding box center [356, 159] width 24 height 12
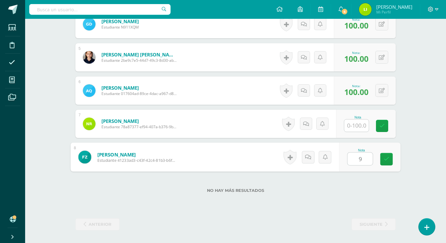
type input "95"
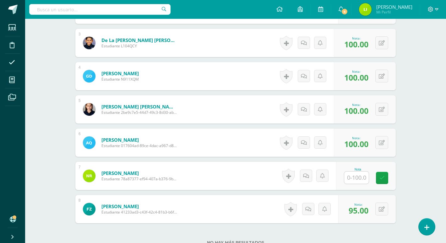
scroll to position [238, 0]
